Goal: Task Accomplishment & Management: Complete application form

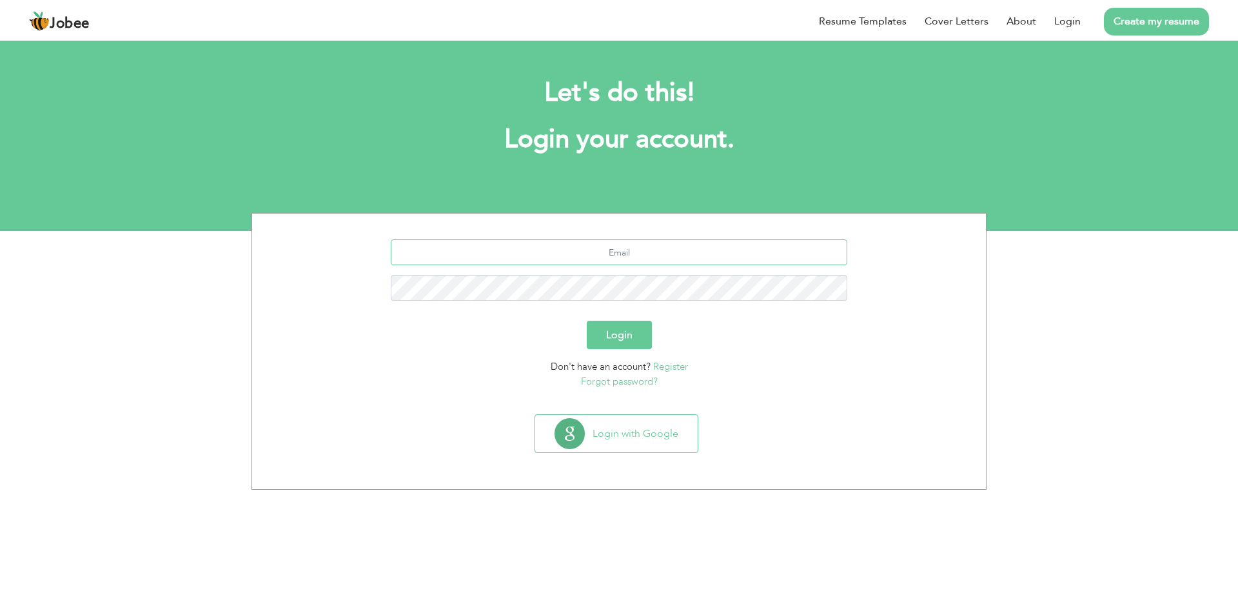
click at [532, 261] on input "text" at bounding box center [619, 252] width 457 height 26
type input "gsm@qenergy.com.pk"
click at [597, 328] on button "Login" at bounding box center [619, 335] width 65 height 28
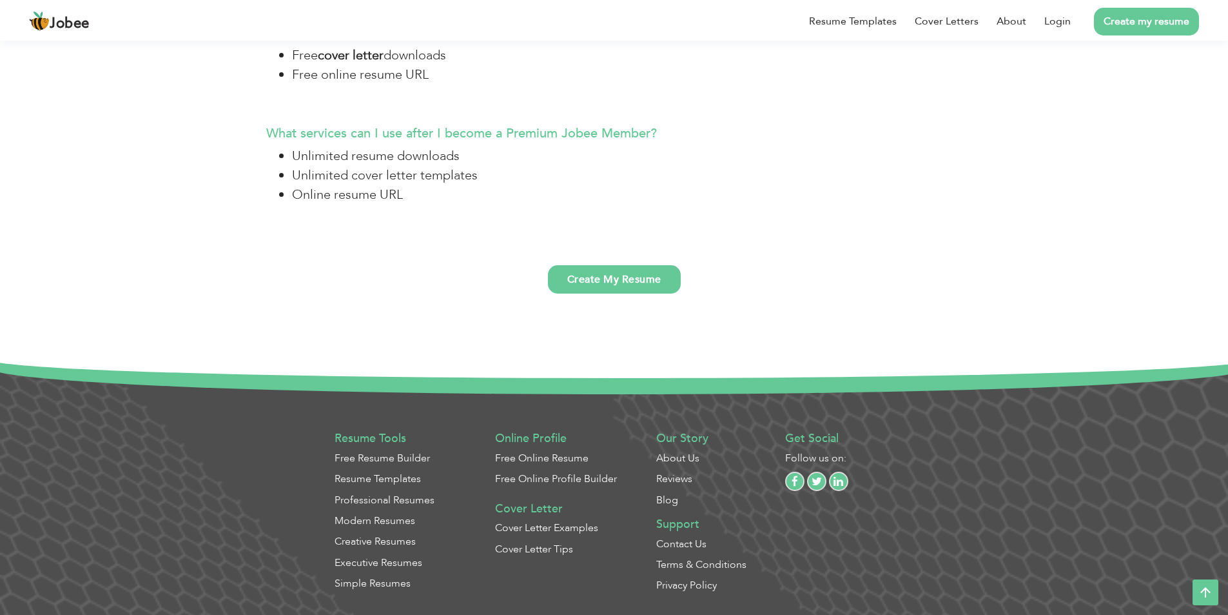
scroll to position [3418, 0]
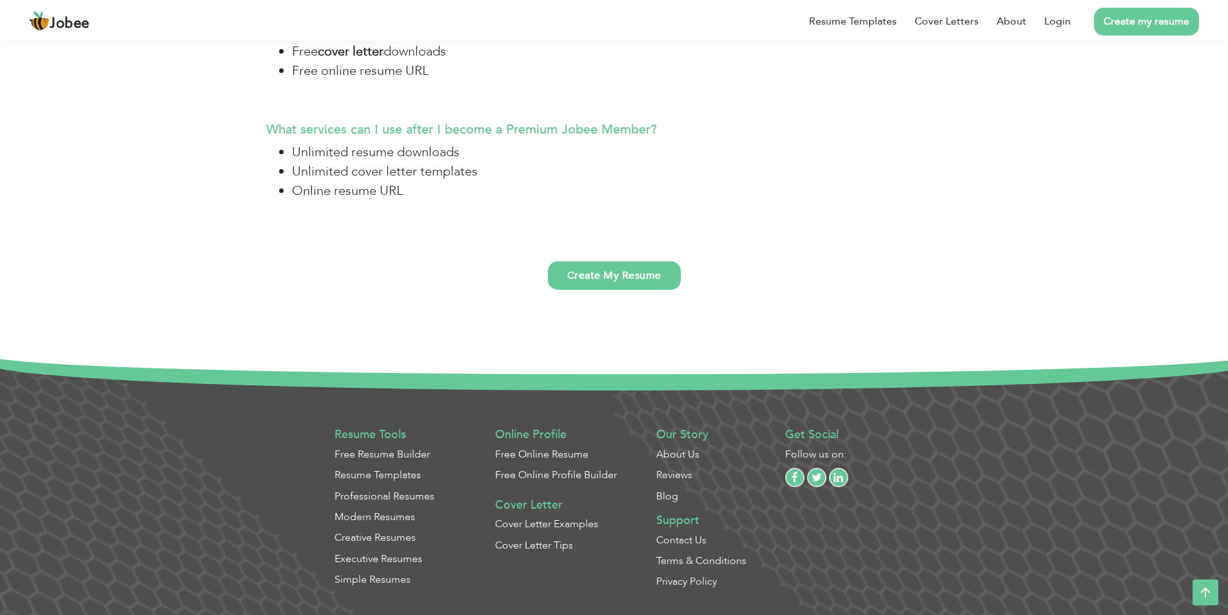
click at [696, 537] on link "Contact Us" at bounding box center [681, 540] width 50 height 14
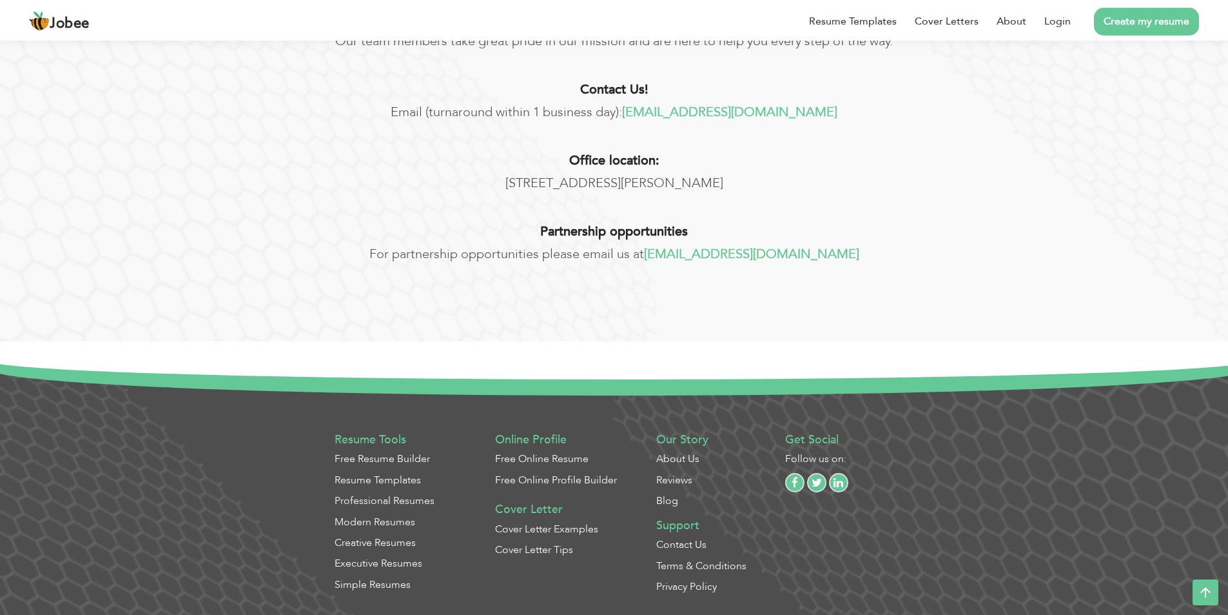
scroll to position [357, 0]
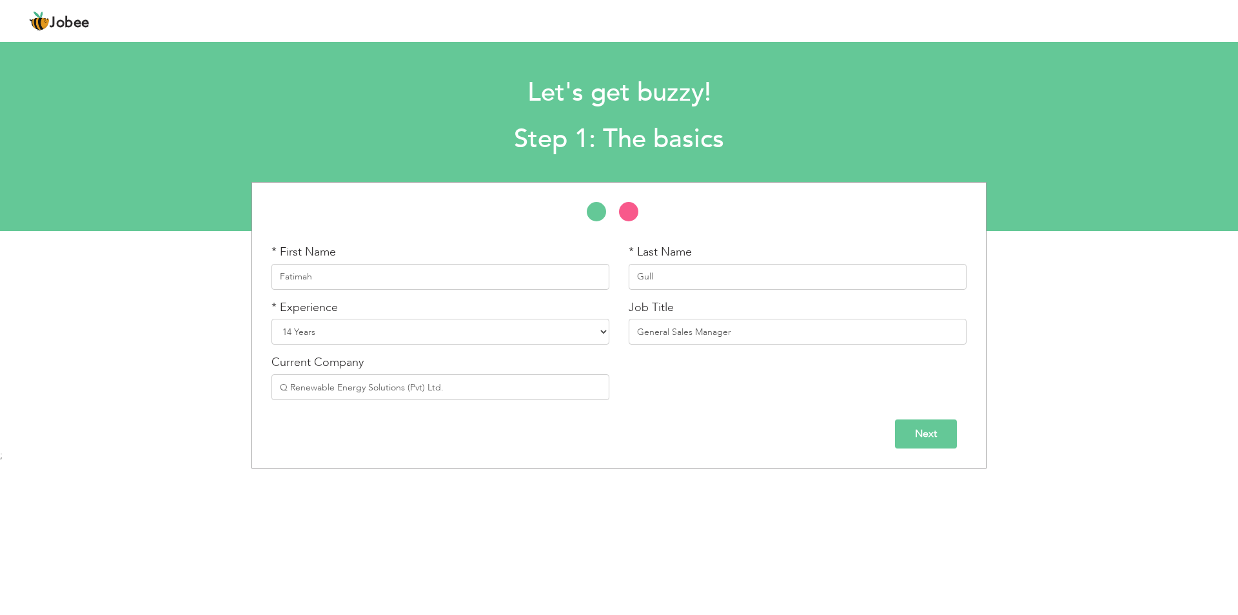
click at [939, 424] on input "Next" at bounding box center [926, 433] width 62 height 29
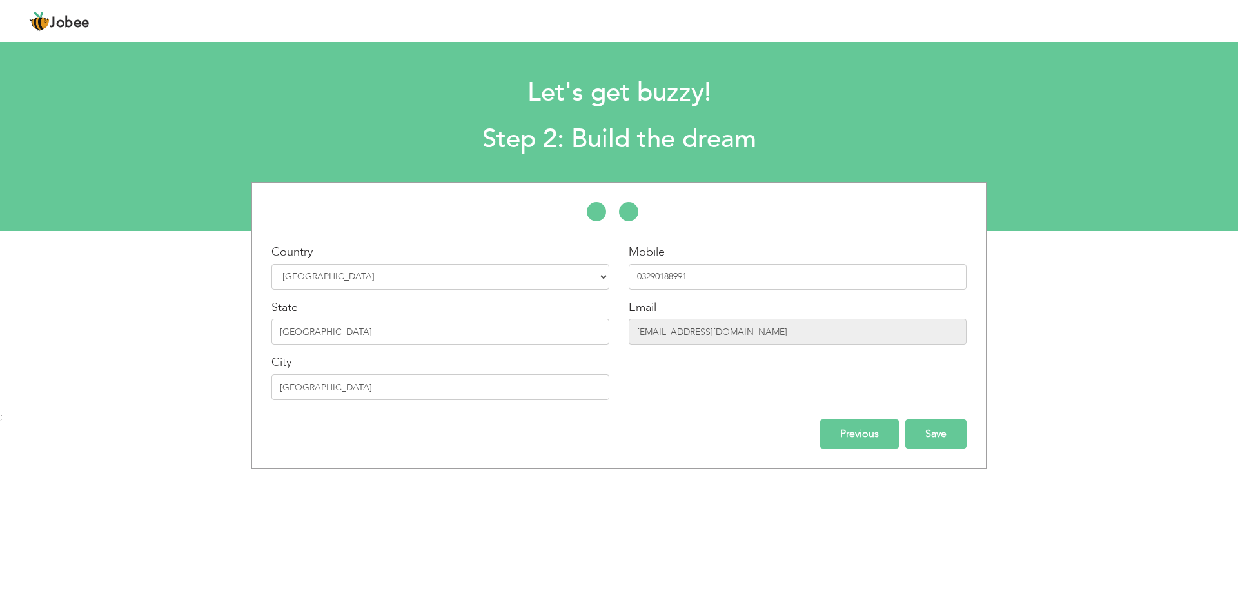
click at [925, 430] on input "Save" at bounding box center [935, 433] width 61 height 29
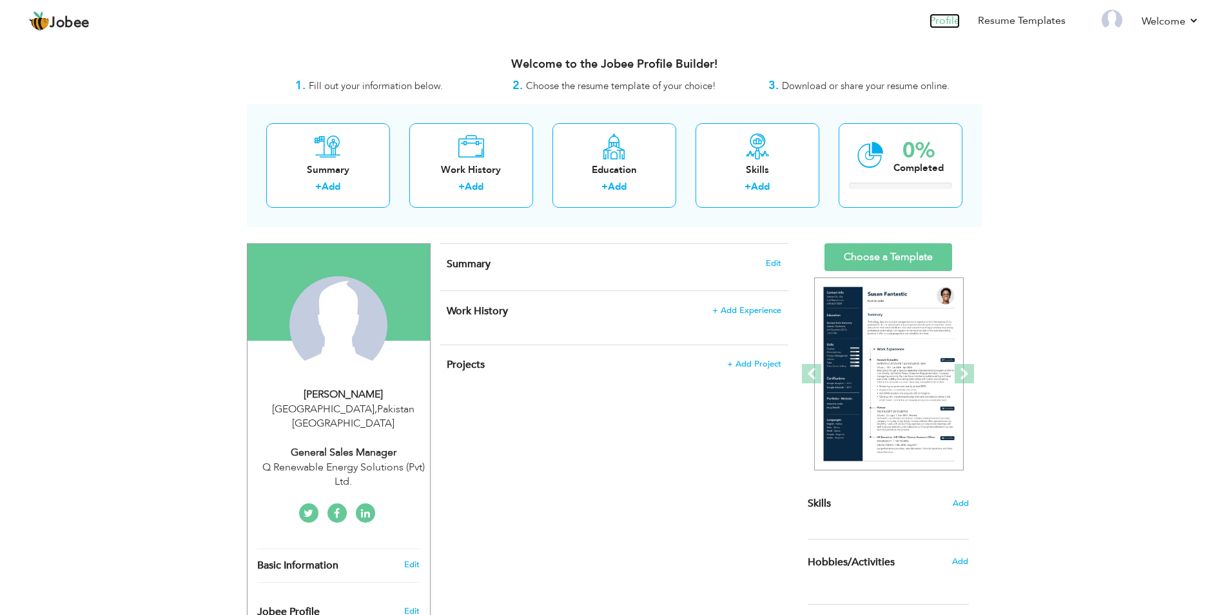
click at [949, 23] on link "Profile" at bounding box center [945, 21] width 30 height 15
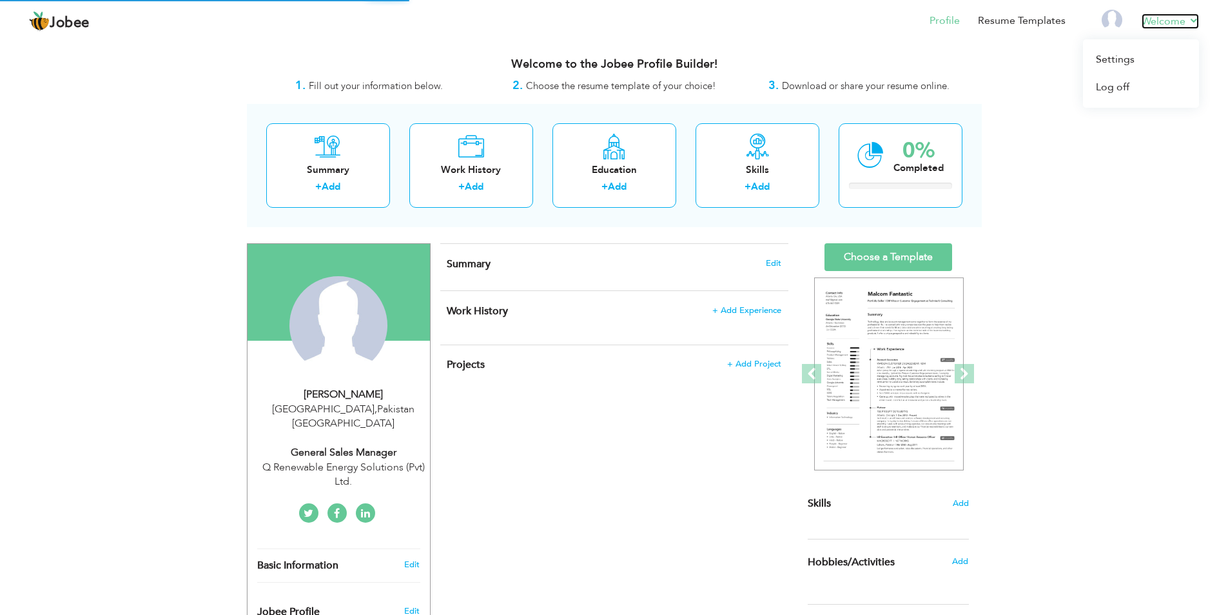
click at [1175, 19] on link "Welcome" at bounding box center [1170, 21] width 57 height 15
click at [37, 23] on img at bounding box center [39, 21] width 21 height 21
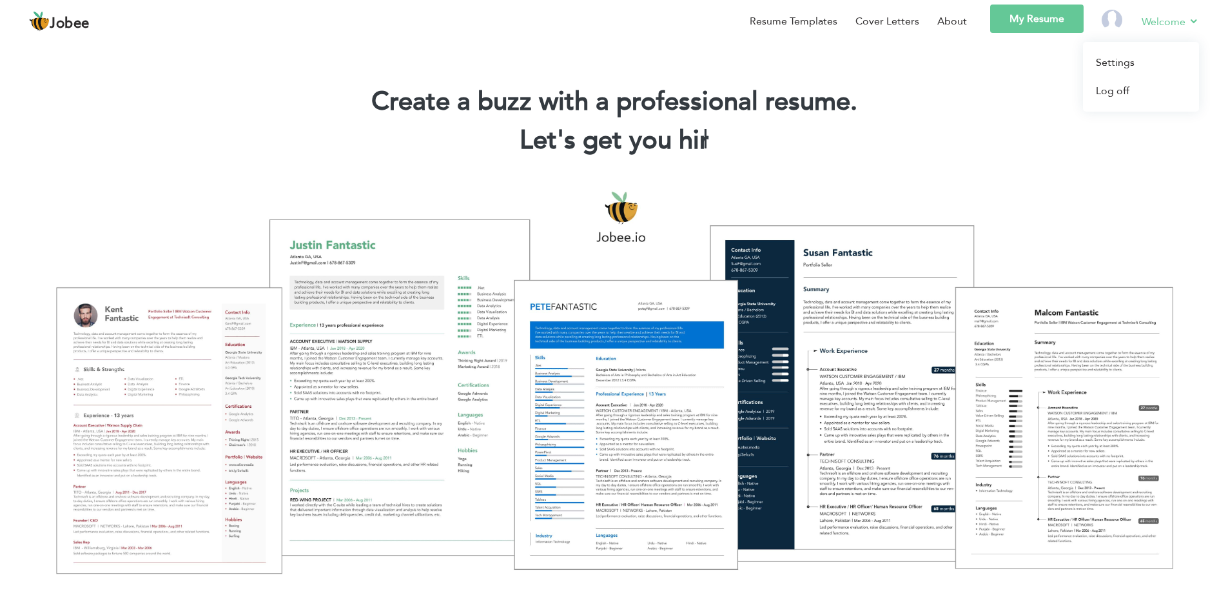
click at [1194, 23] on link "Welcome" at bounding box center [1170, 22] width 57 height 16
click at [800, 158] on div "Create a buzz with a professional resume. Let's get you hired! |" at bounding box center [614, 123] width 1209 height 77
